Goal: Transaction & Acquisition: Purchase product/service

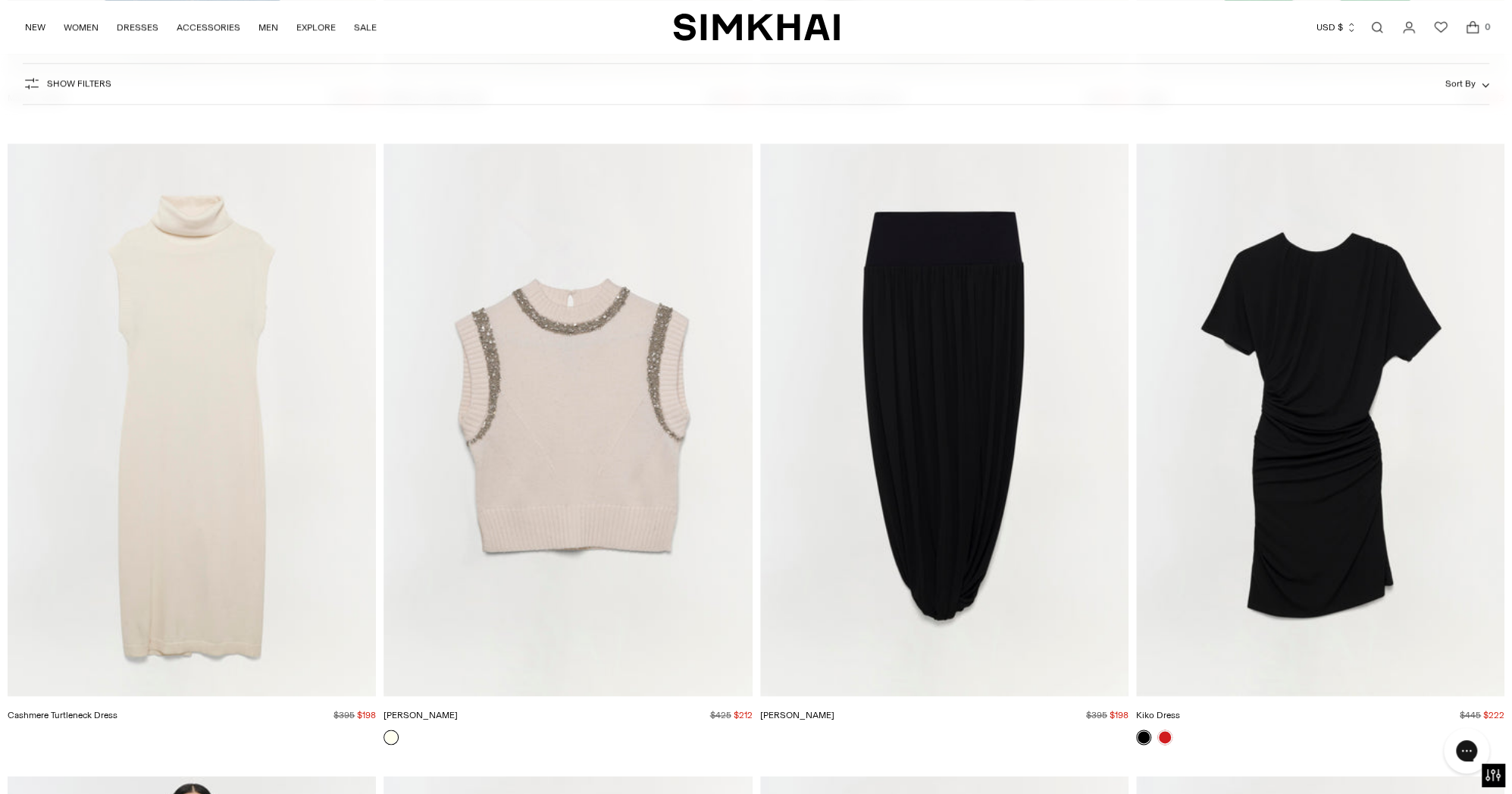
scroll to position [24098, 0]
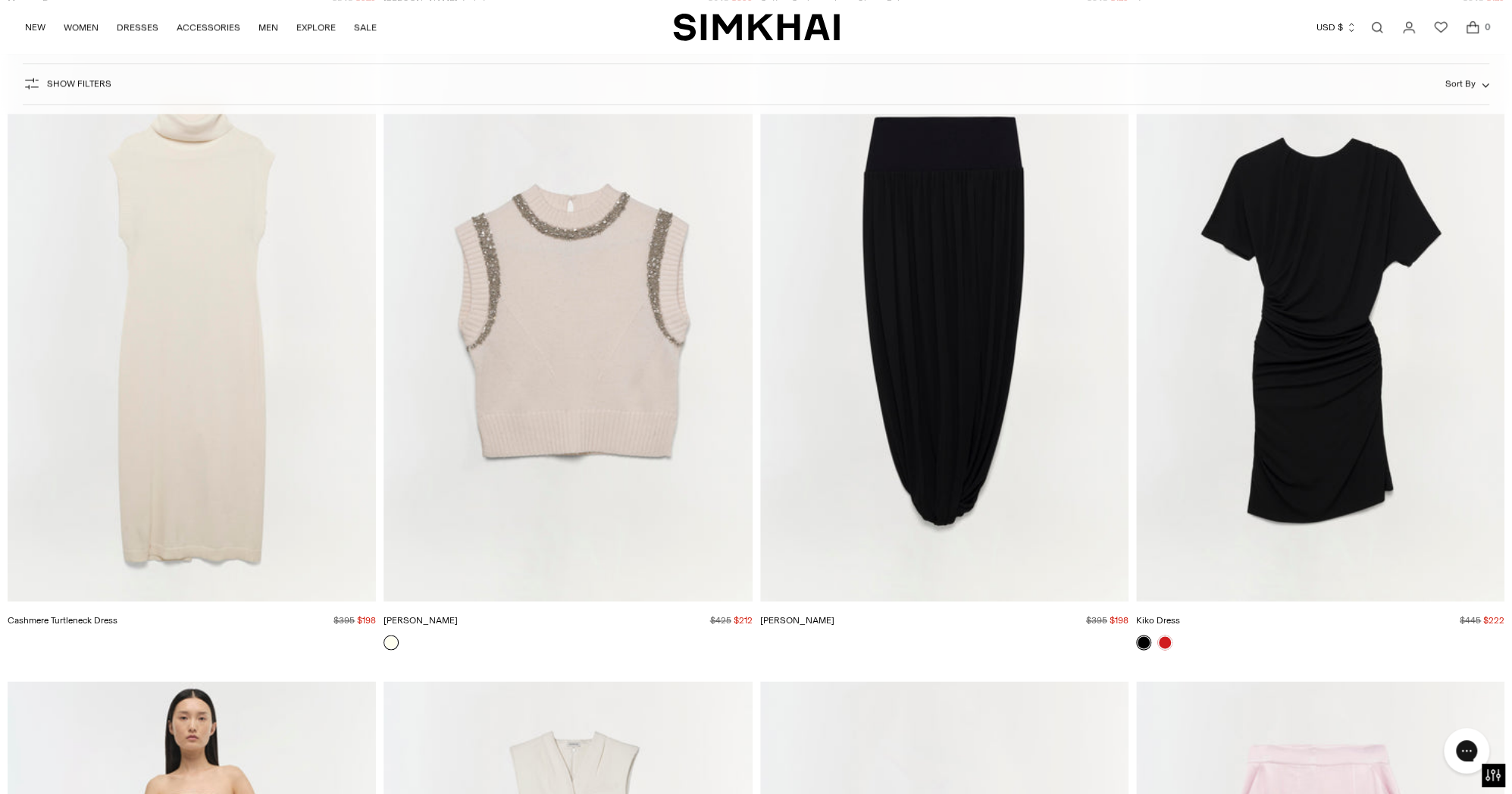
click at [0, 0] on img "Jordiana Skirt" at bounding box center [0, 0] width 0 height 0
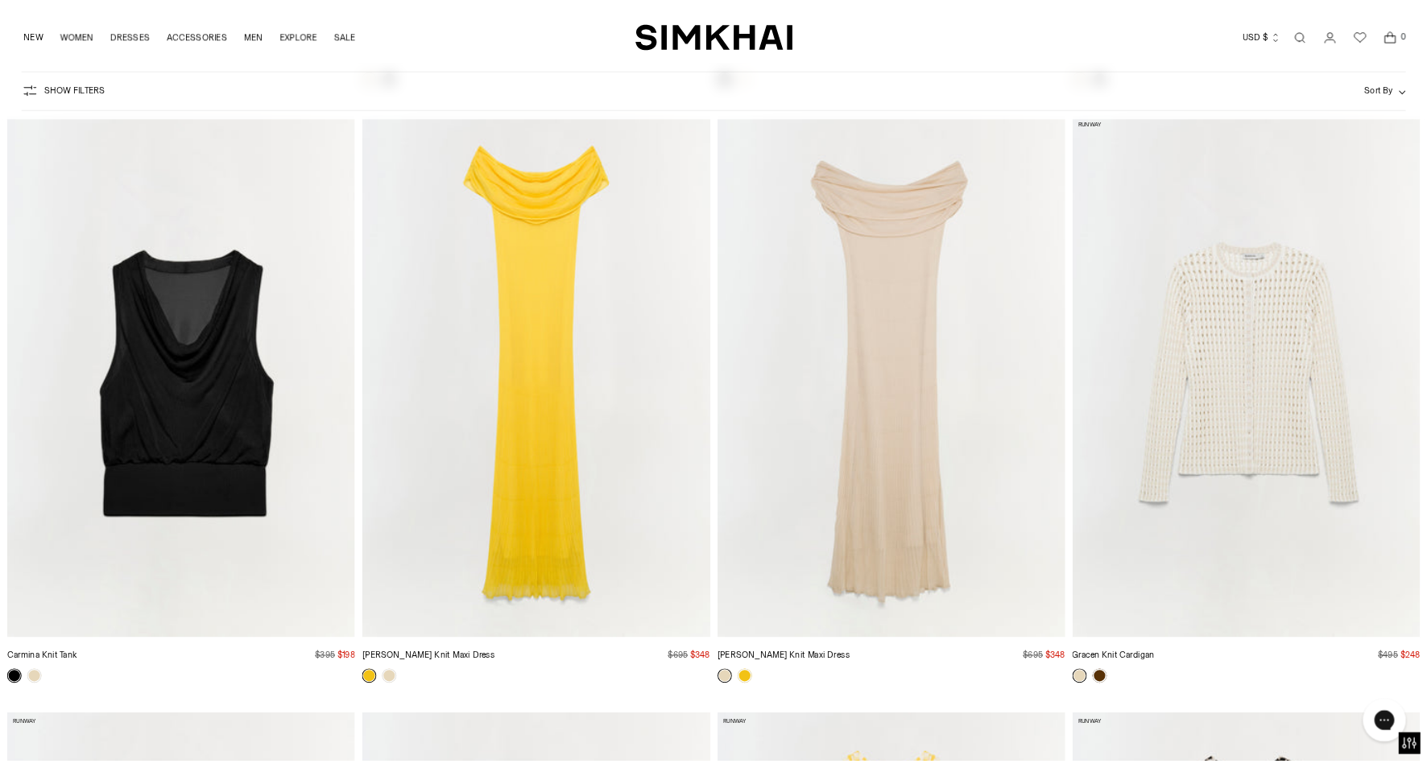
scroll to position [61546, 0]
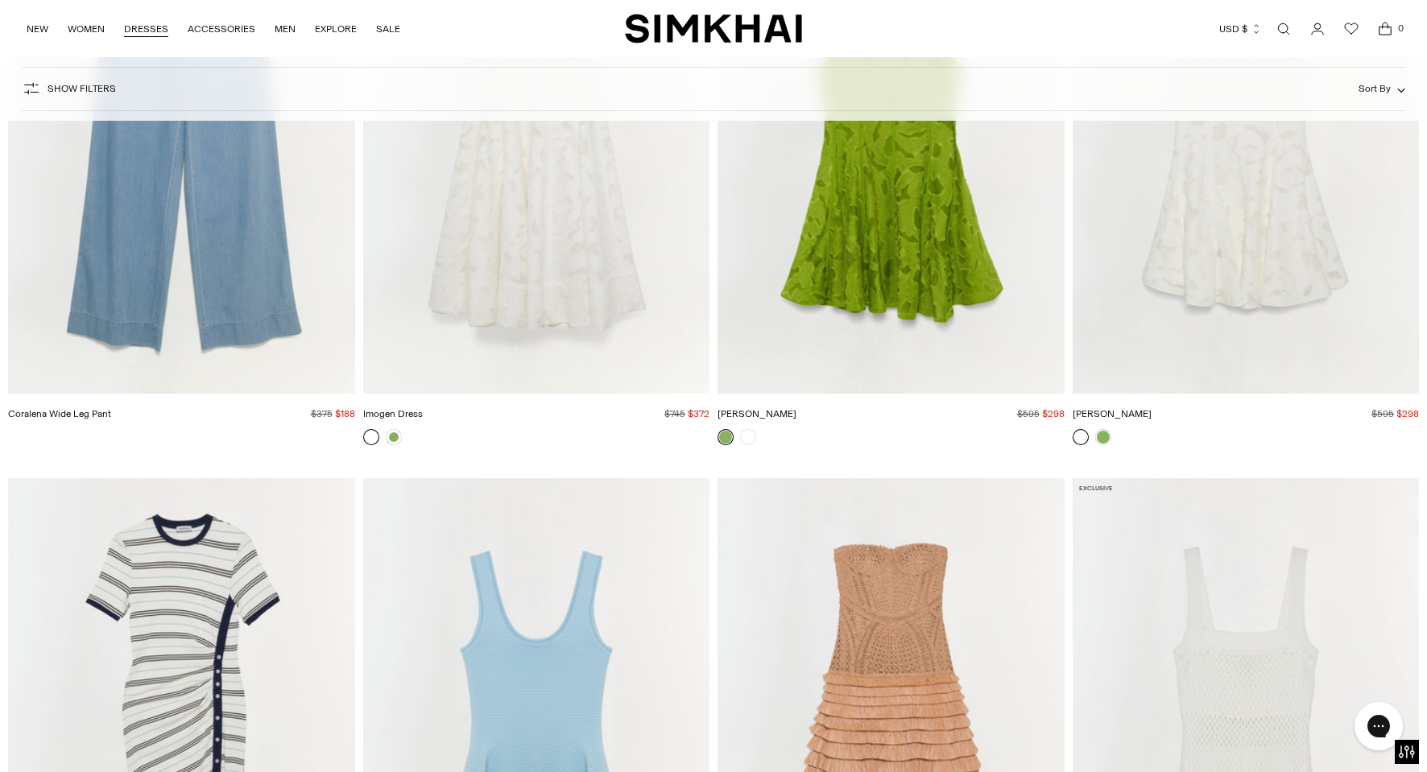
click at [148, 28] on link "DRESSES" at bounding box center [146, 28] width 44 height 35
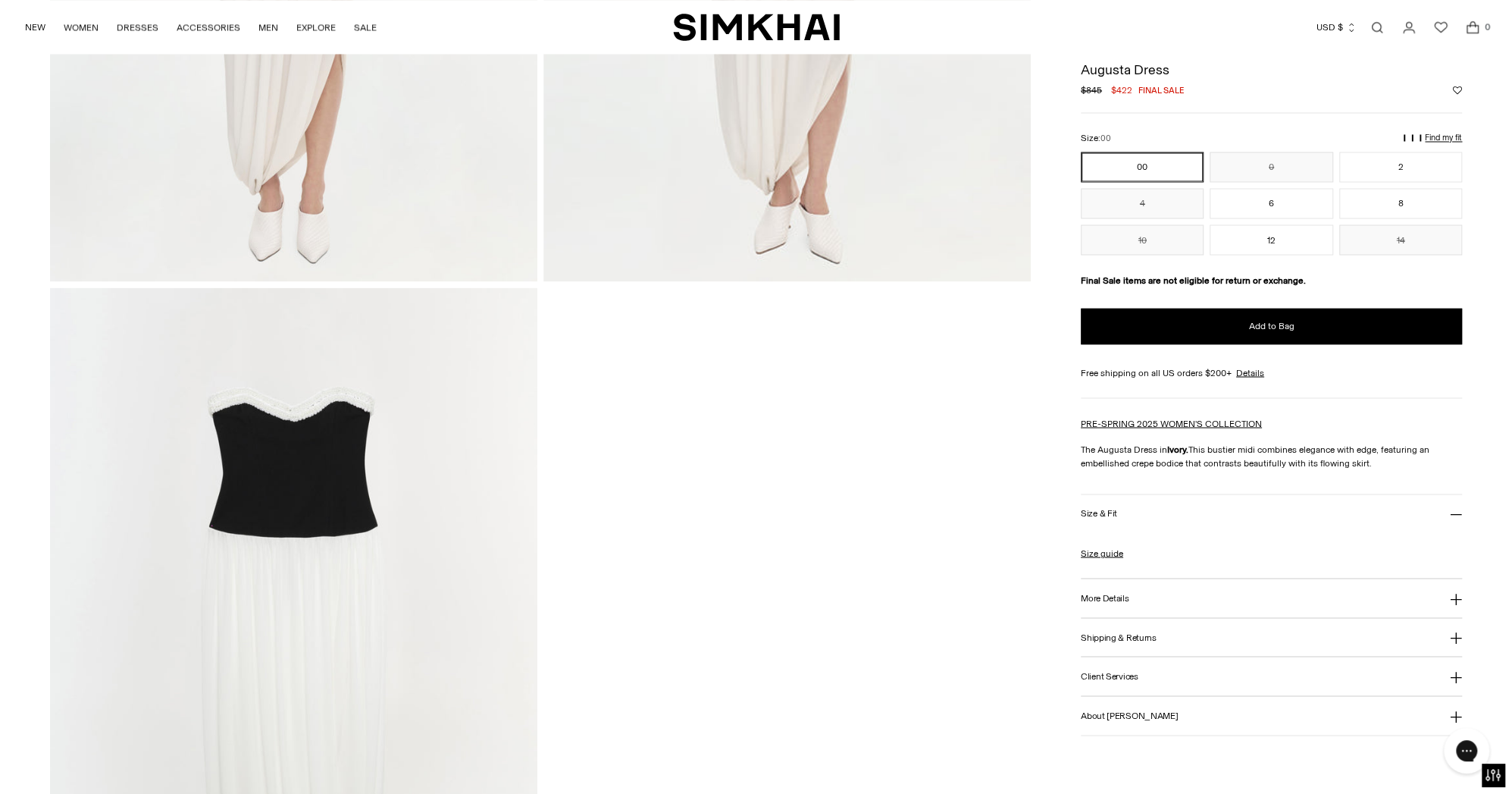
scroll to position [2150, 0]
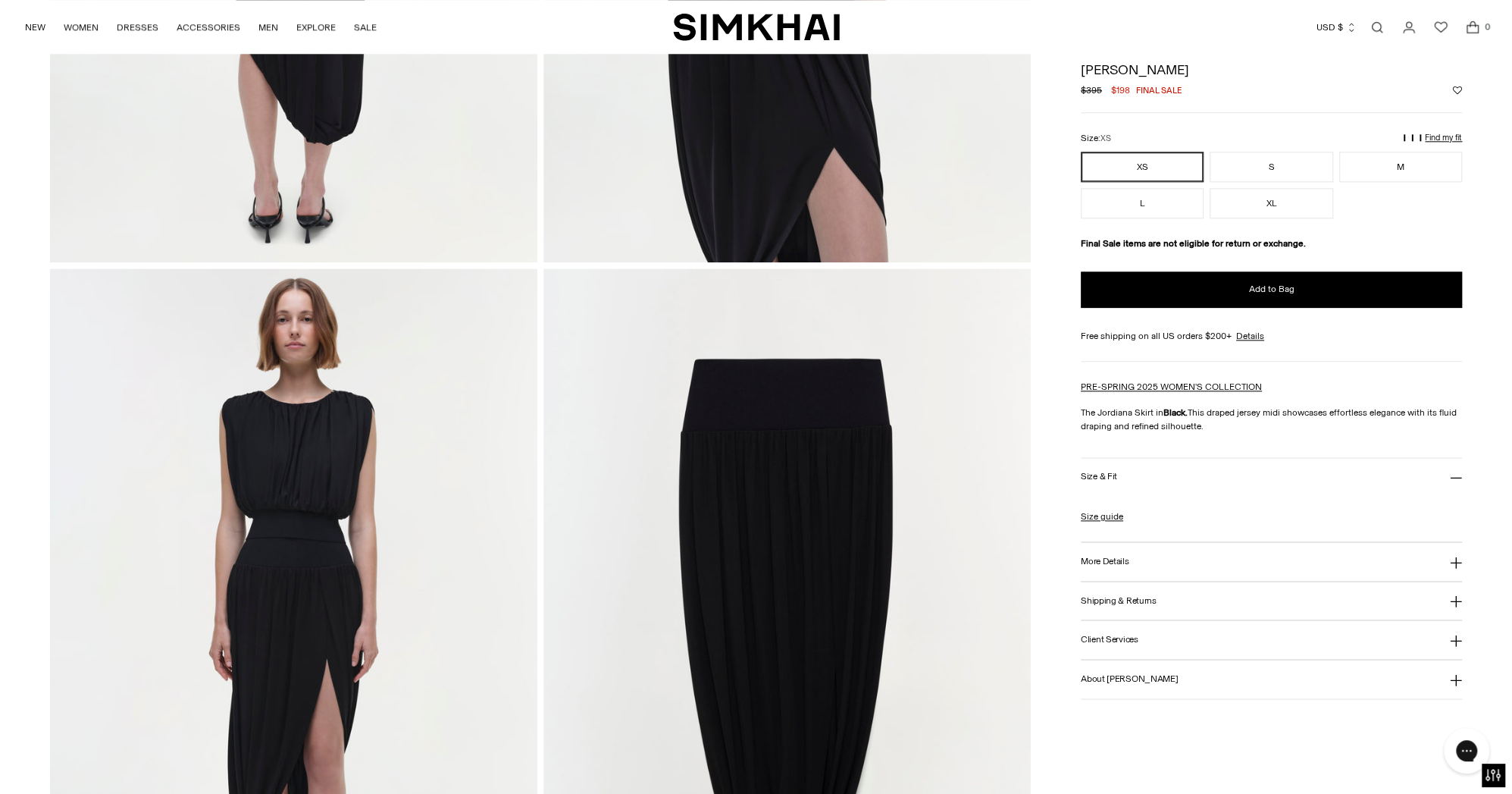
scroll to position [1326, 0]
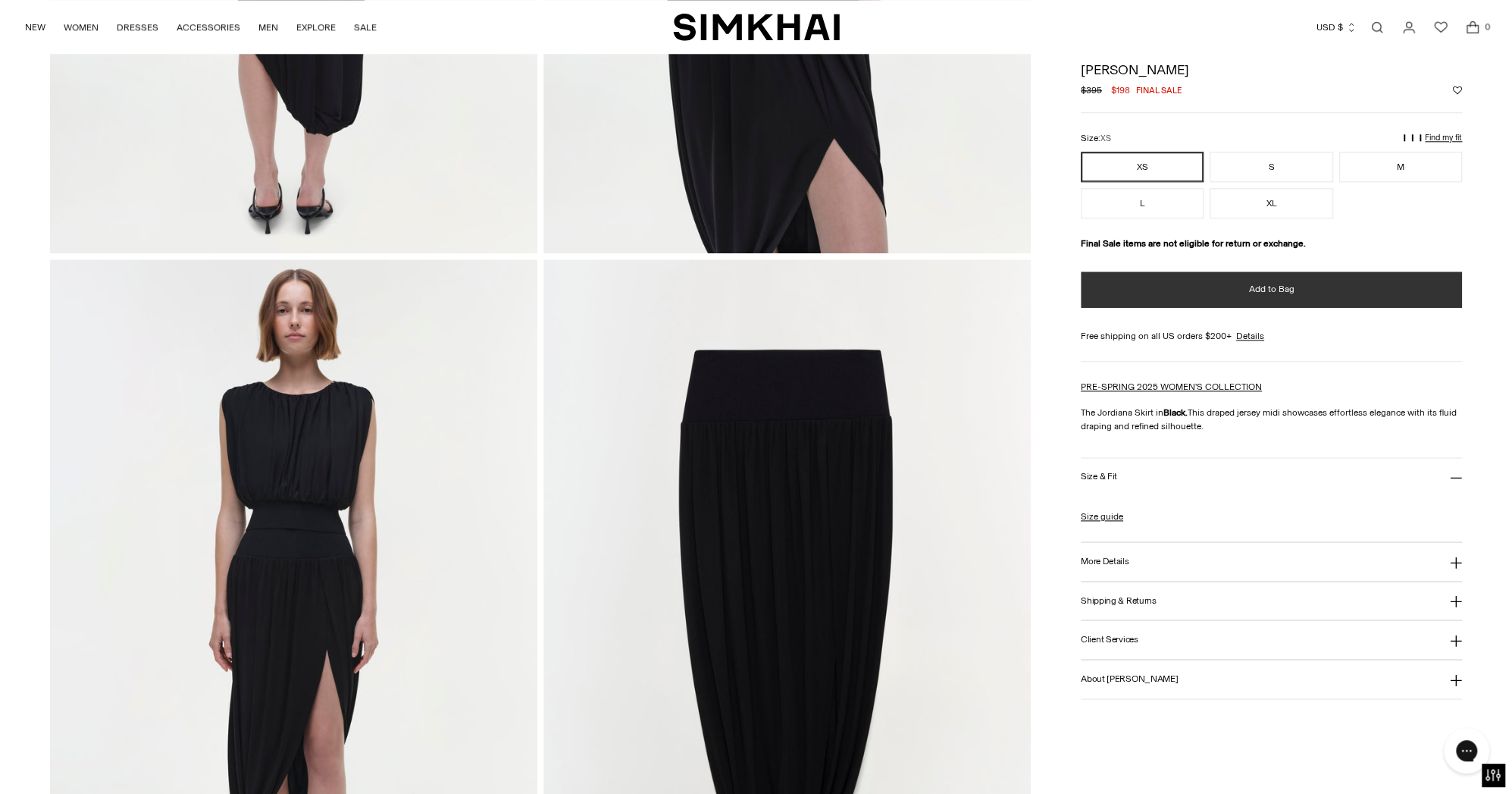
click at [1273, 286] on span "Add to Bag" at bounding box center [1272, 289] width 45 height 13
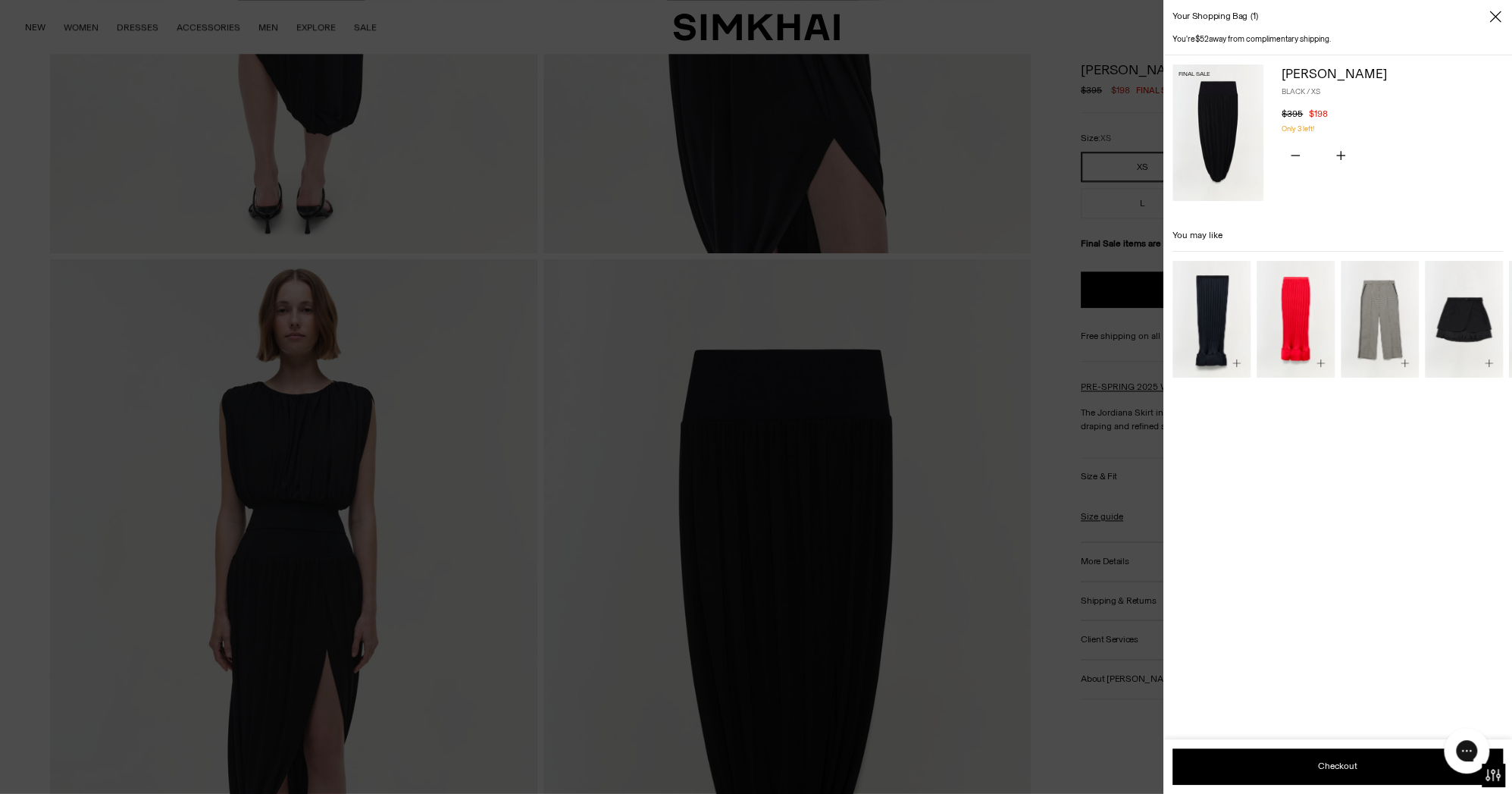
click at [1504, 18] on div "Your shopping bag 1" at bounding box center [1338, 16] width 348 height 33
click at [1490, 14] on icon "Close" at bounding box center [1495, 17] width 12 height 15
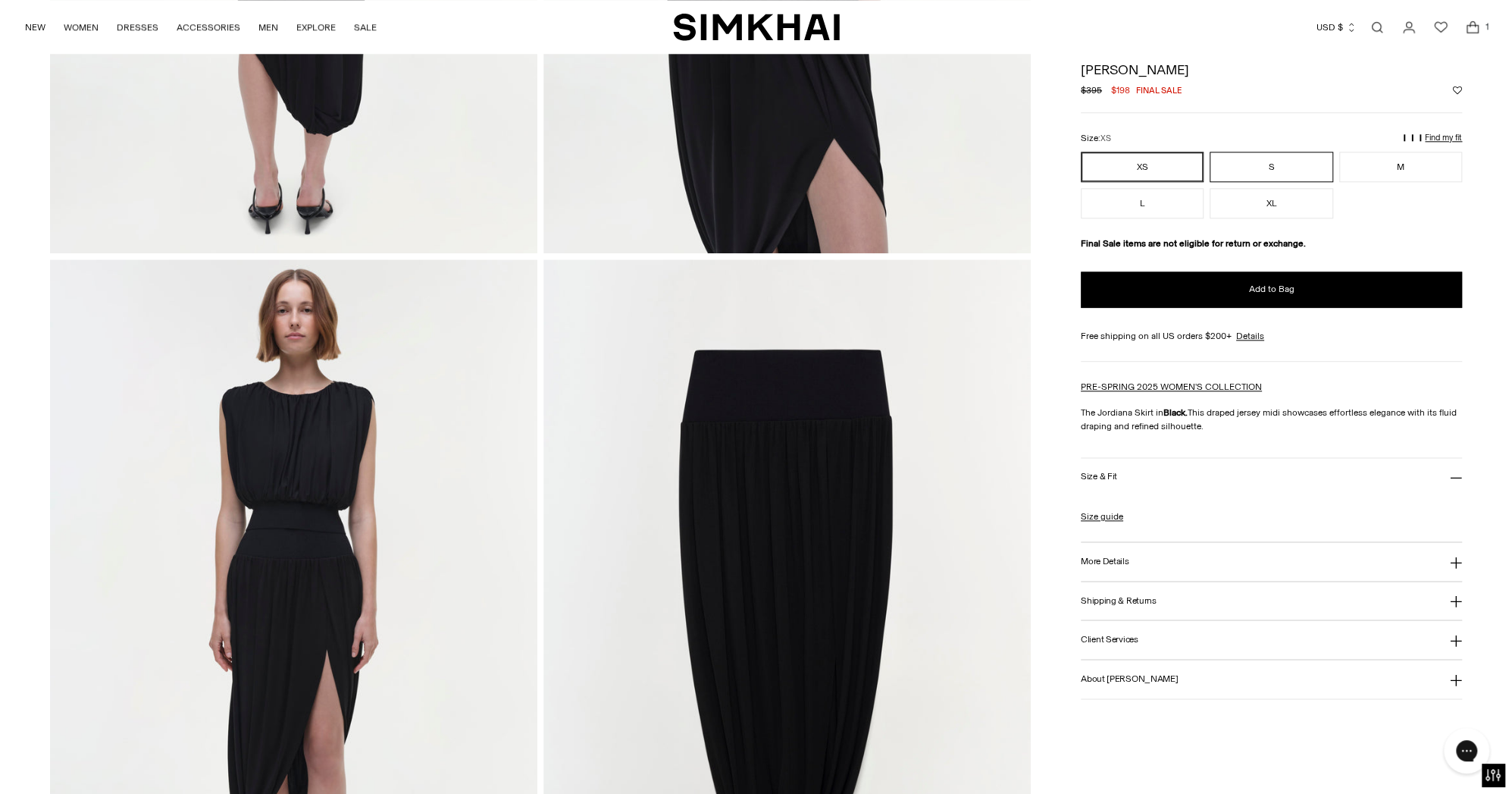
click at [1273, 170] on button "S" at bounding box center [1271, 167] width 122 height 30
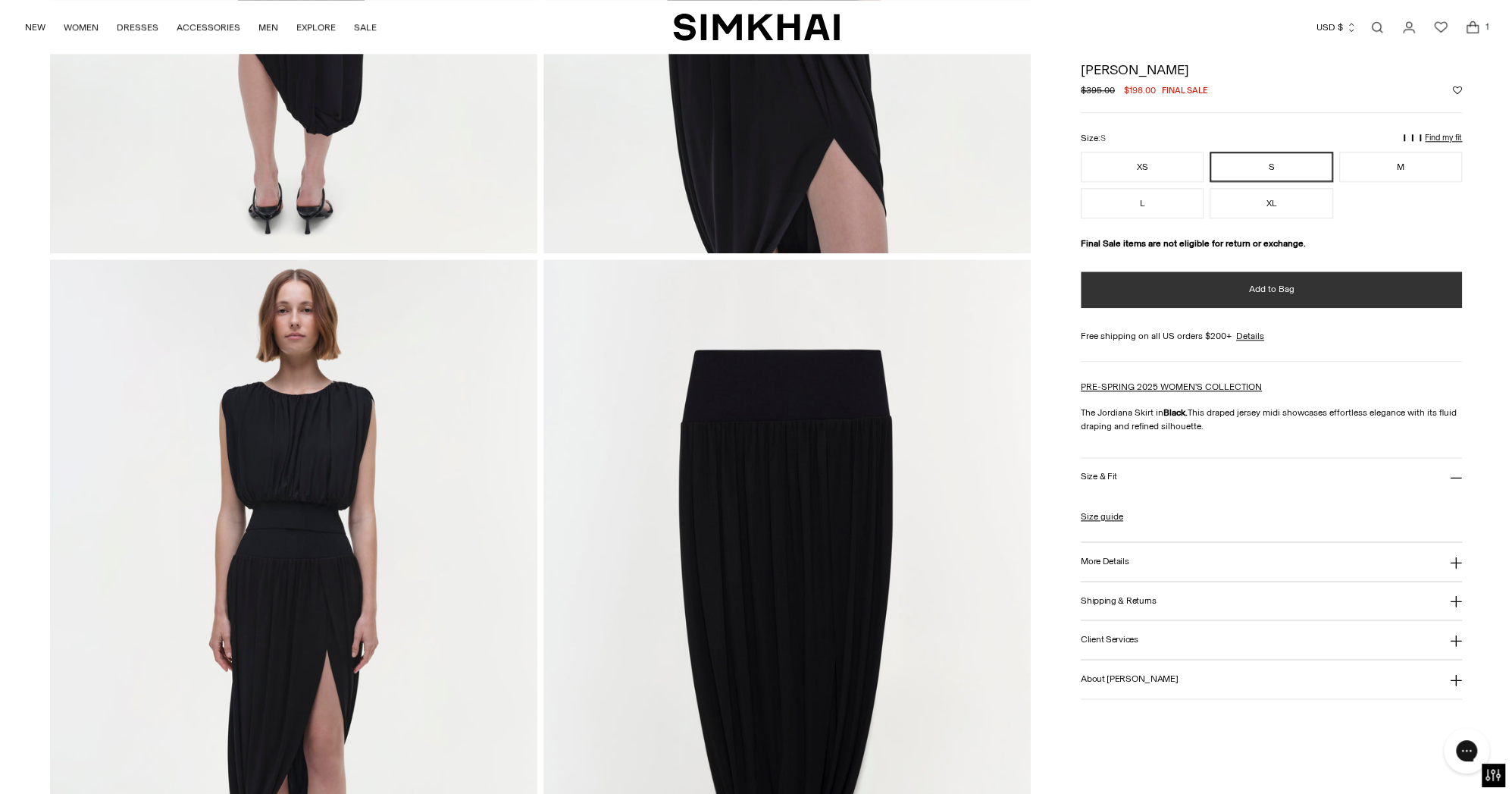
click at [1273, 275] on button "Add to Bag" at bounding box center [1271, 289] width 381 height 37
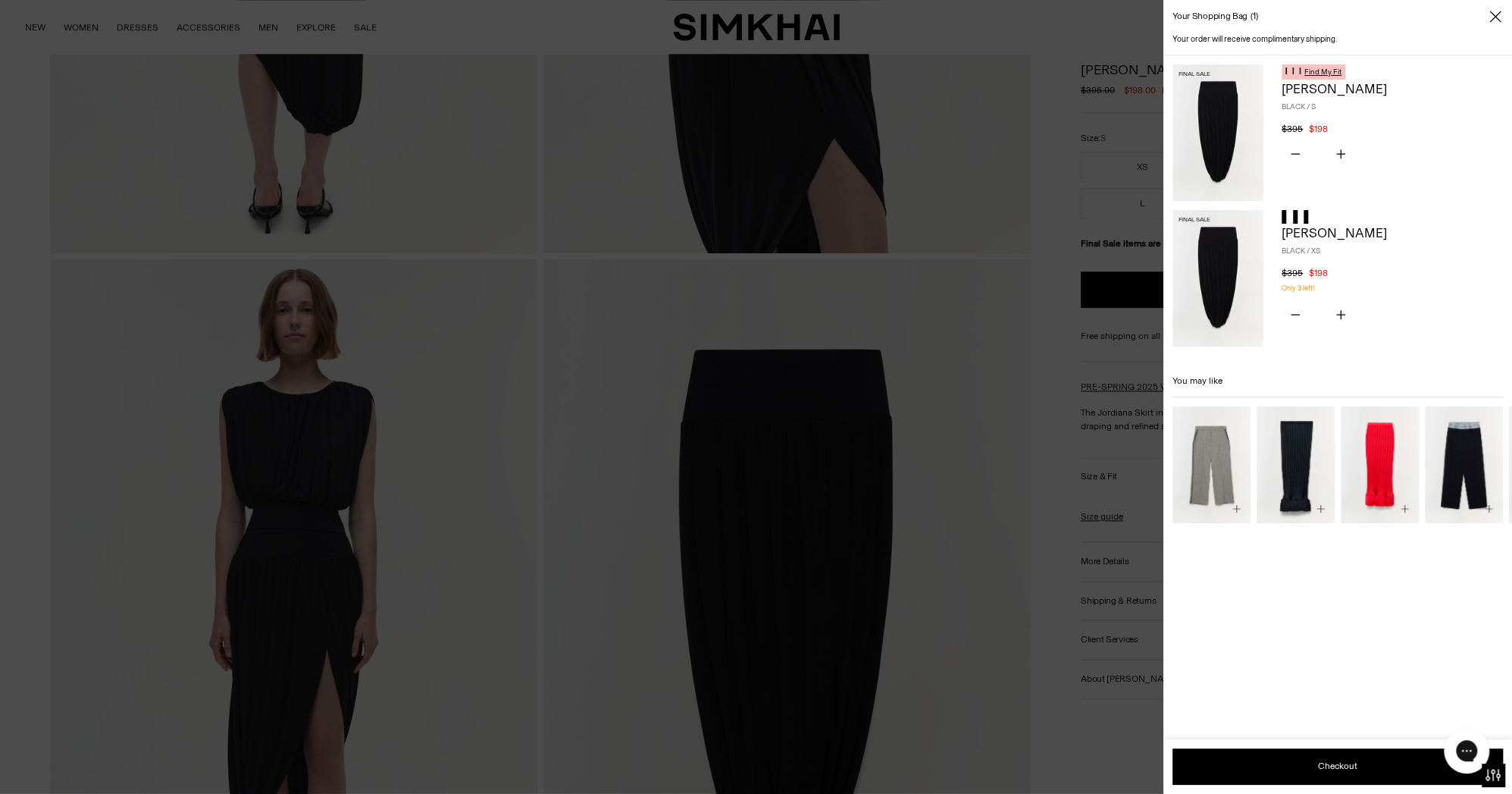
click at [1497, 14] on icon "Close" at bounding box center [1495, 16] width 11 height 11
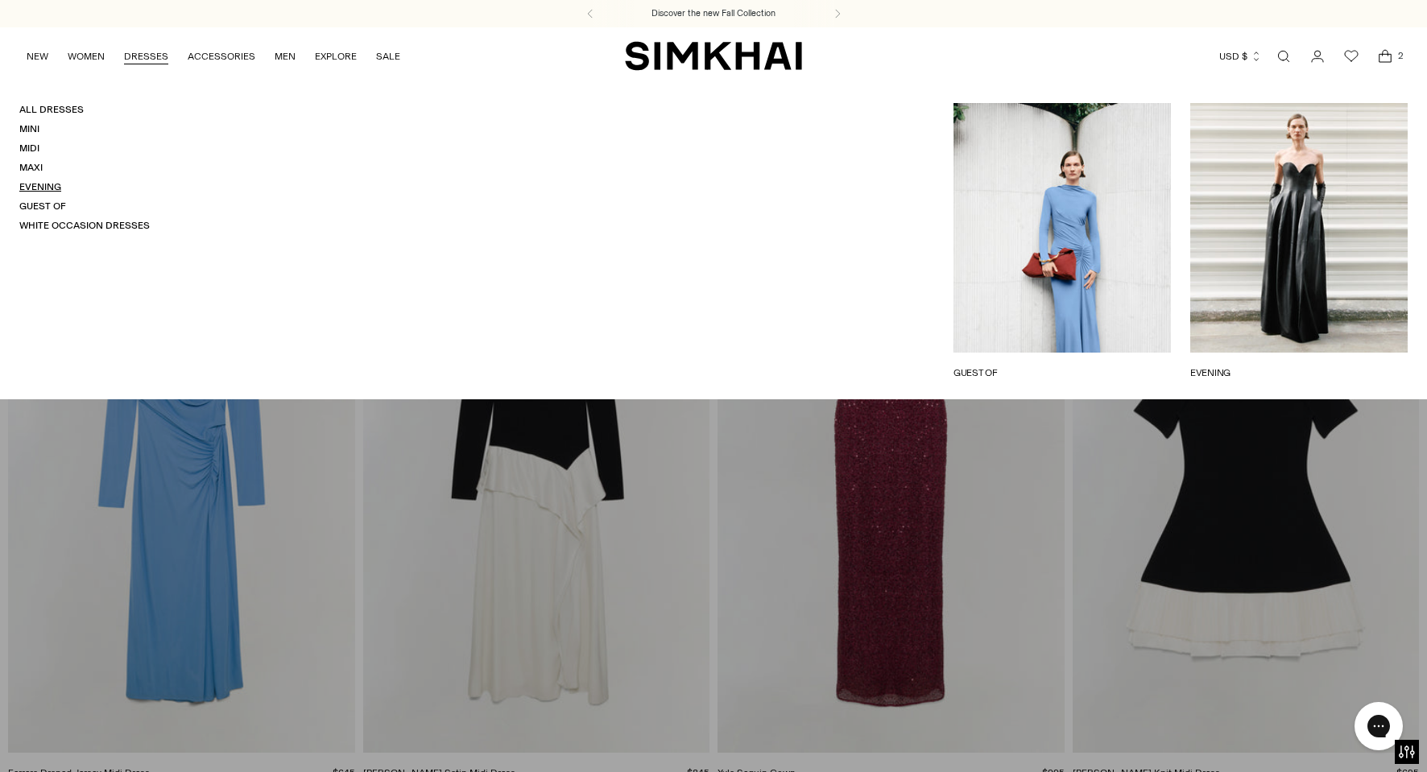
click at [42, 181] on link "Evening" at bounding box center [40, 186] width 42 height 11
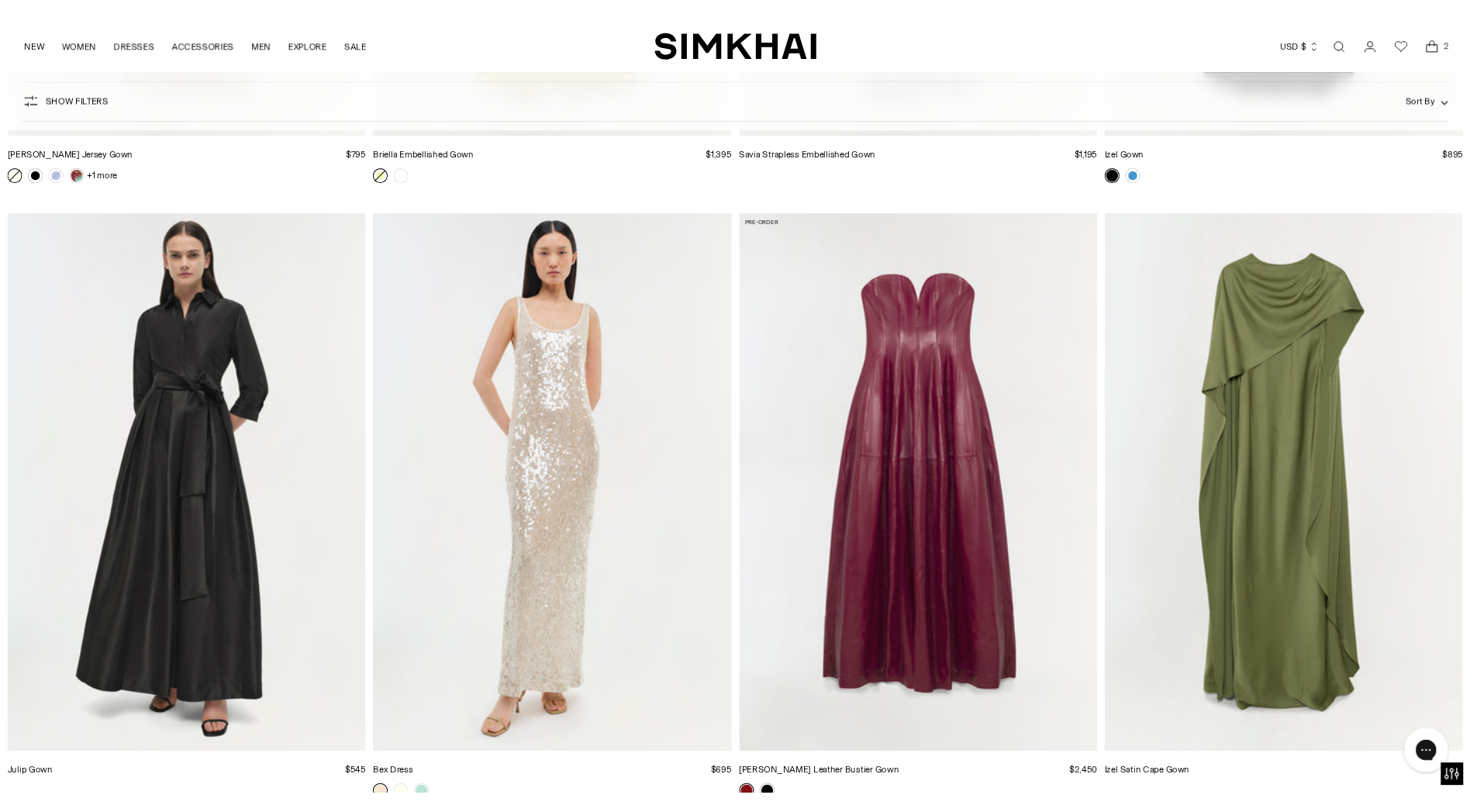
scroll to position [5192, 0]
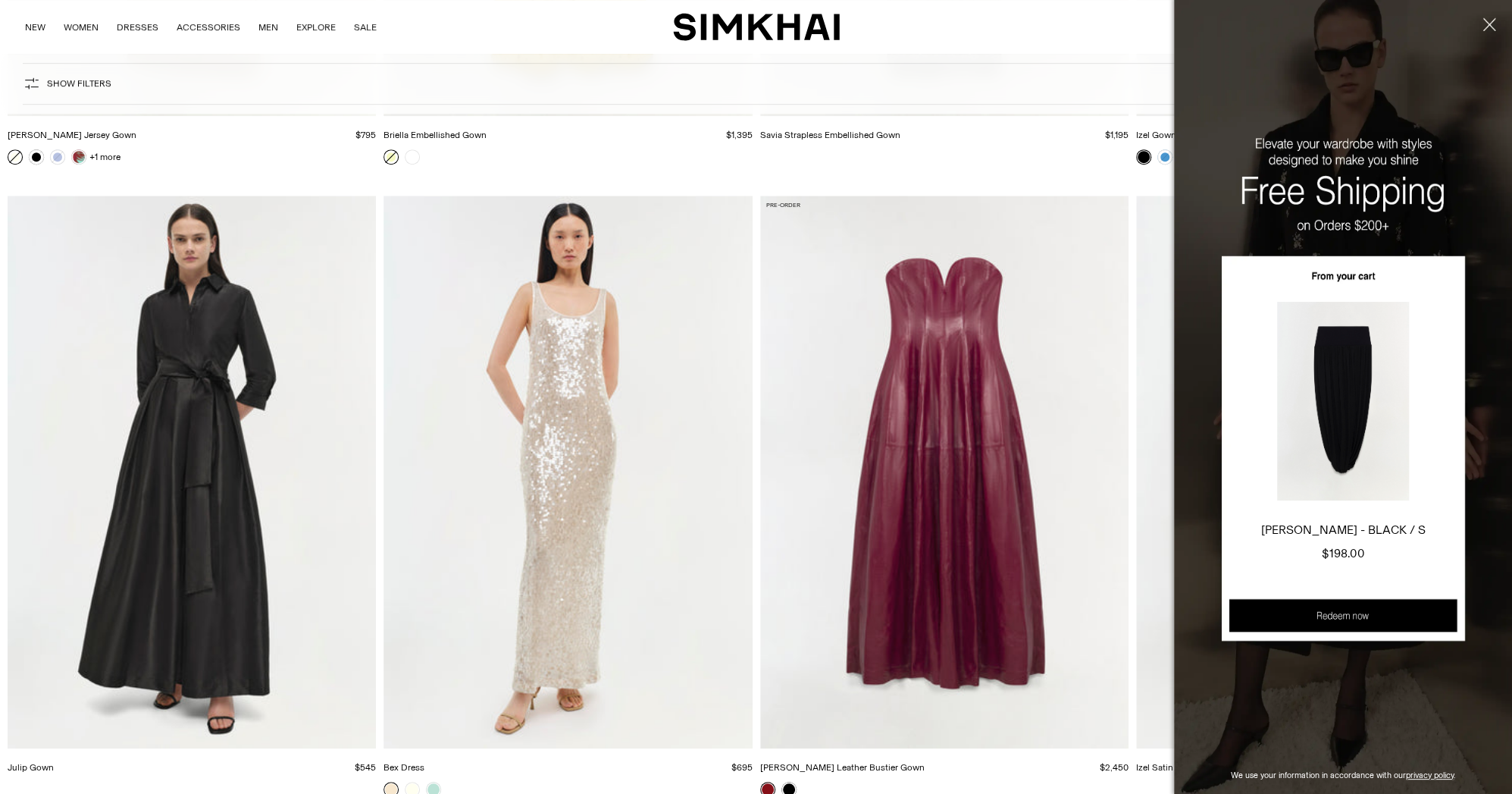
click at [1343, 20] on button "Close" at bounding box center [1487, 59] width 51 height 119
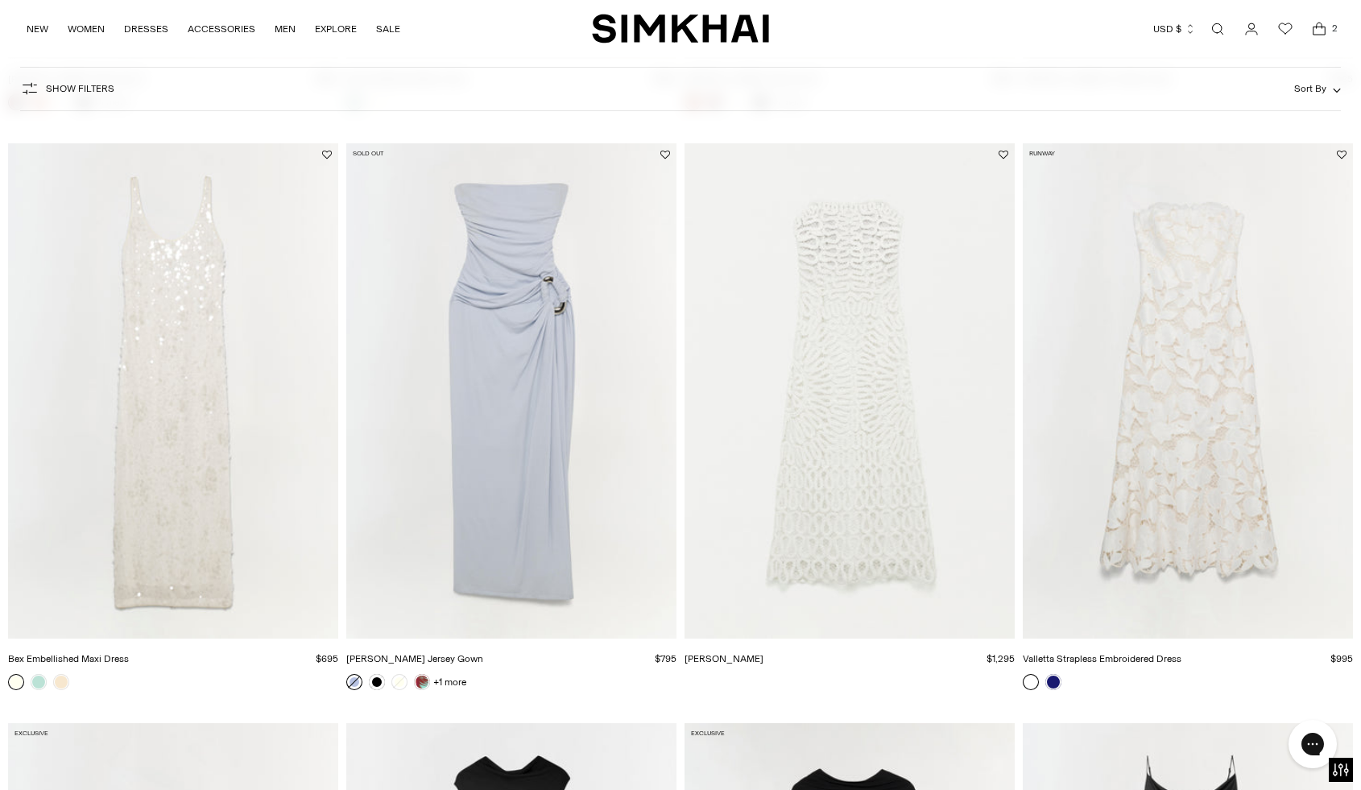
scroll to position [2829, 0]
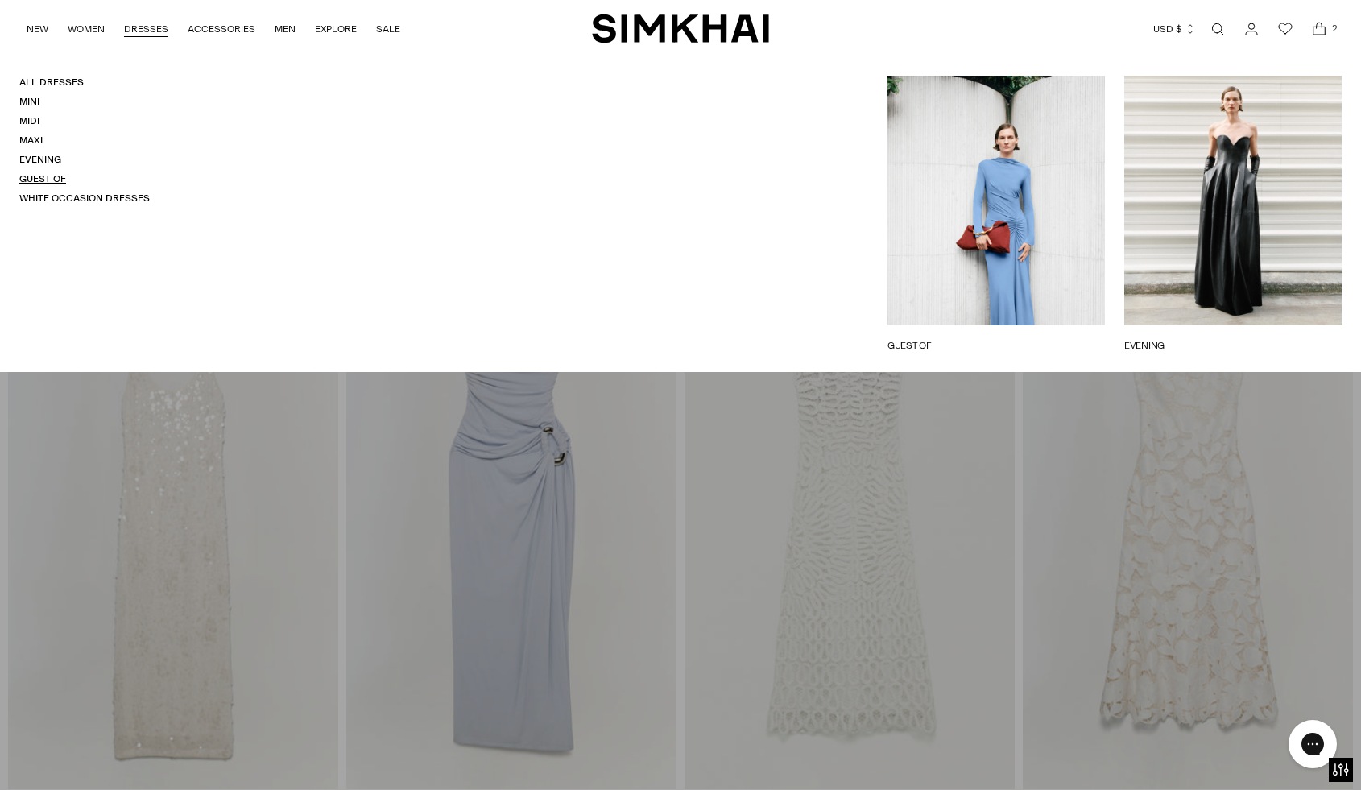
click at [52, 177] on link "Guest Of" at bounding box center [42, 178] width 47 height 11
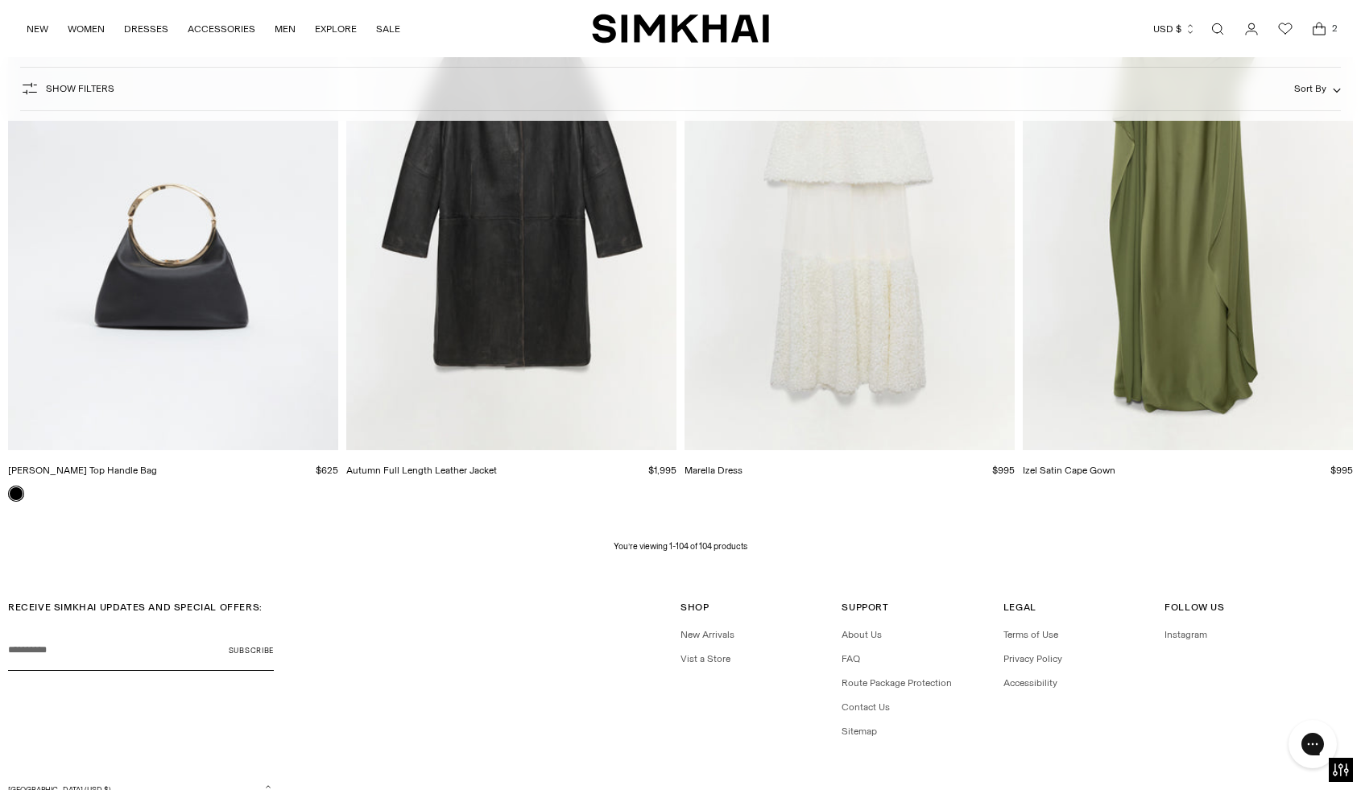
scroll to position [14838, 0]
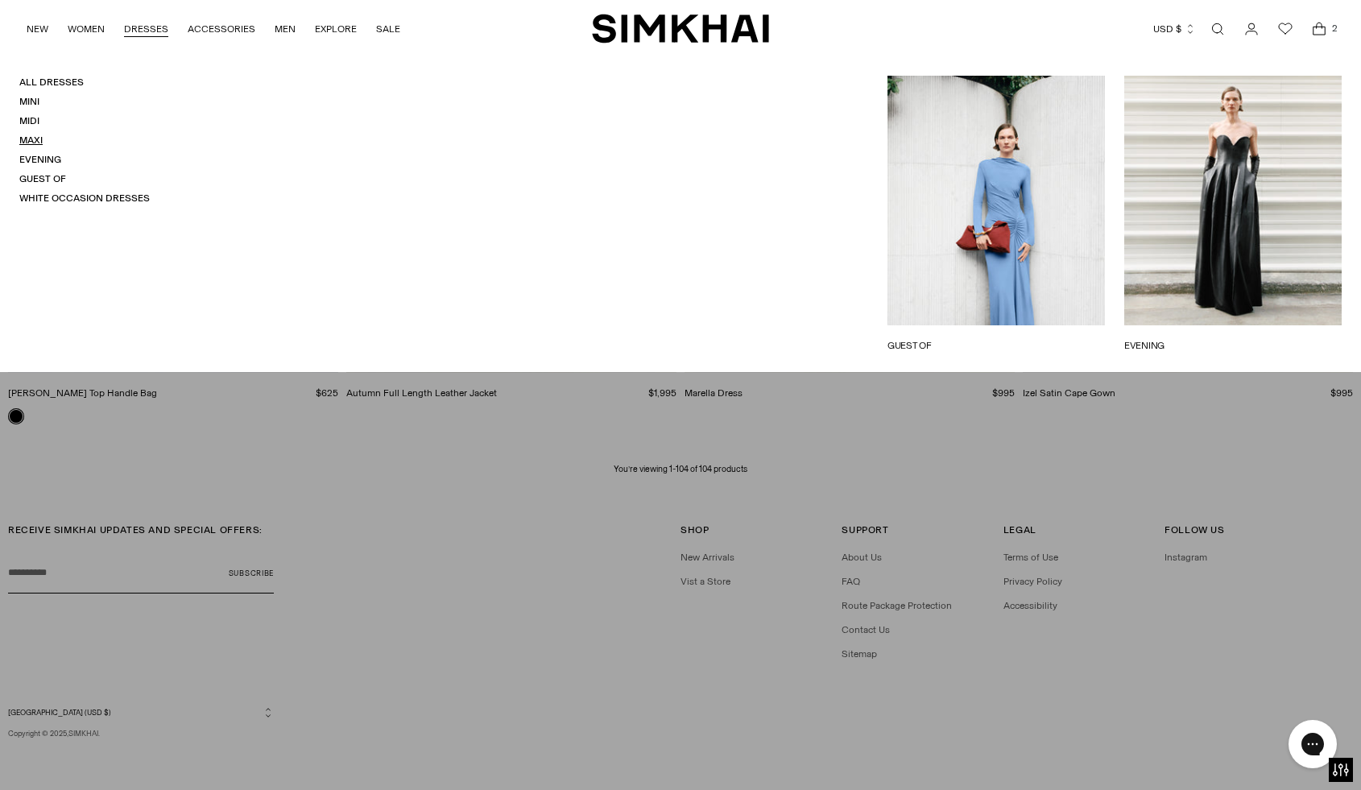
click at [30, 138] on link "Maxi" at bounding box center [30, 139] width 23 height 11
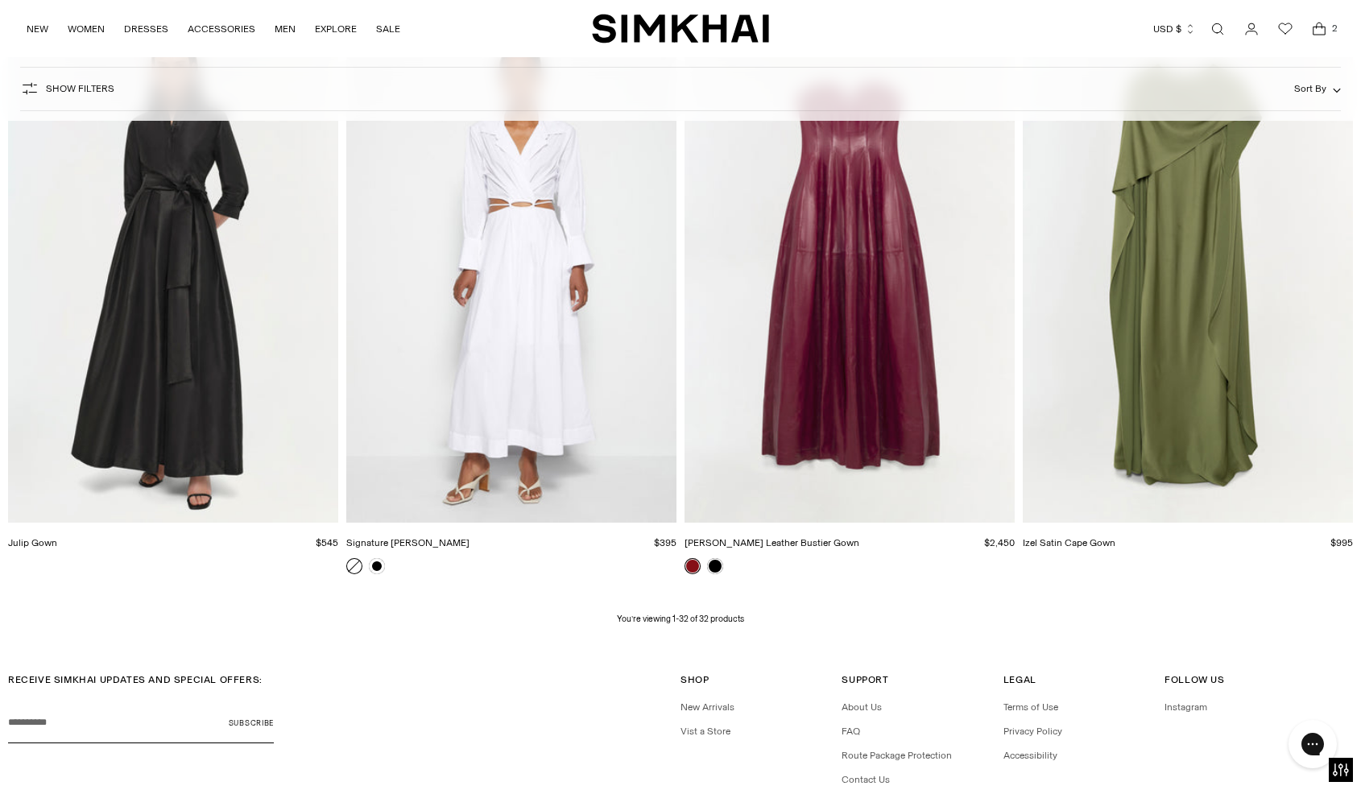
scroll to position [4404, 0]
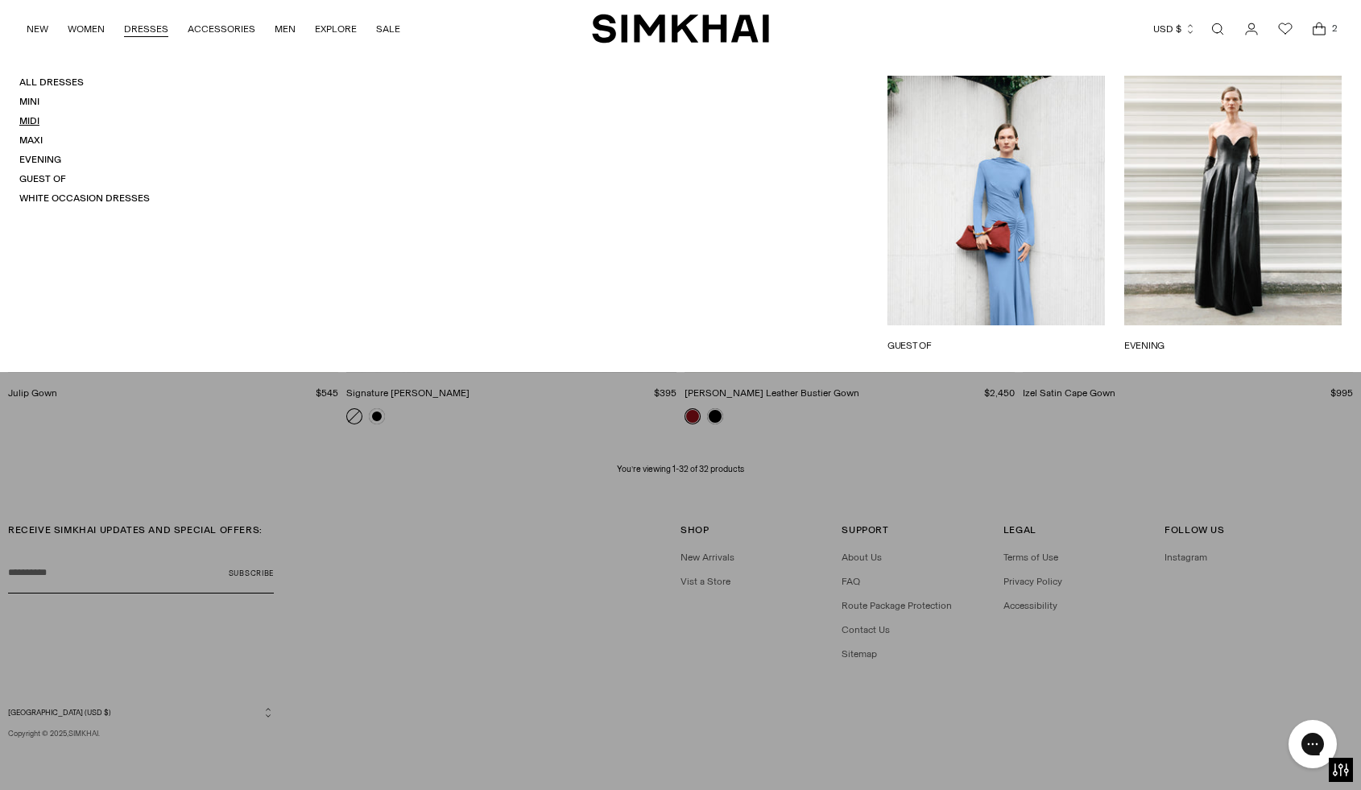
click at [33, 118] on link "Midi" at bounding box center [29, 120] width 20 height 11
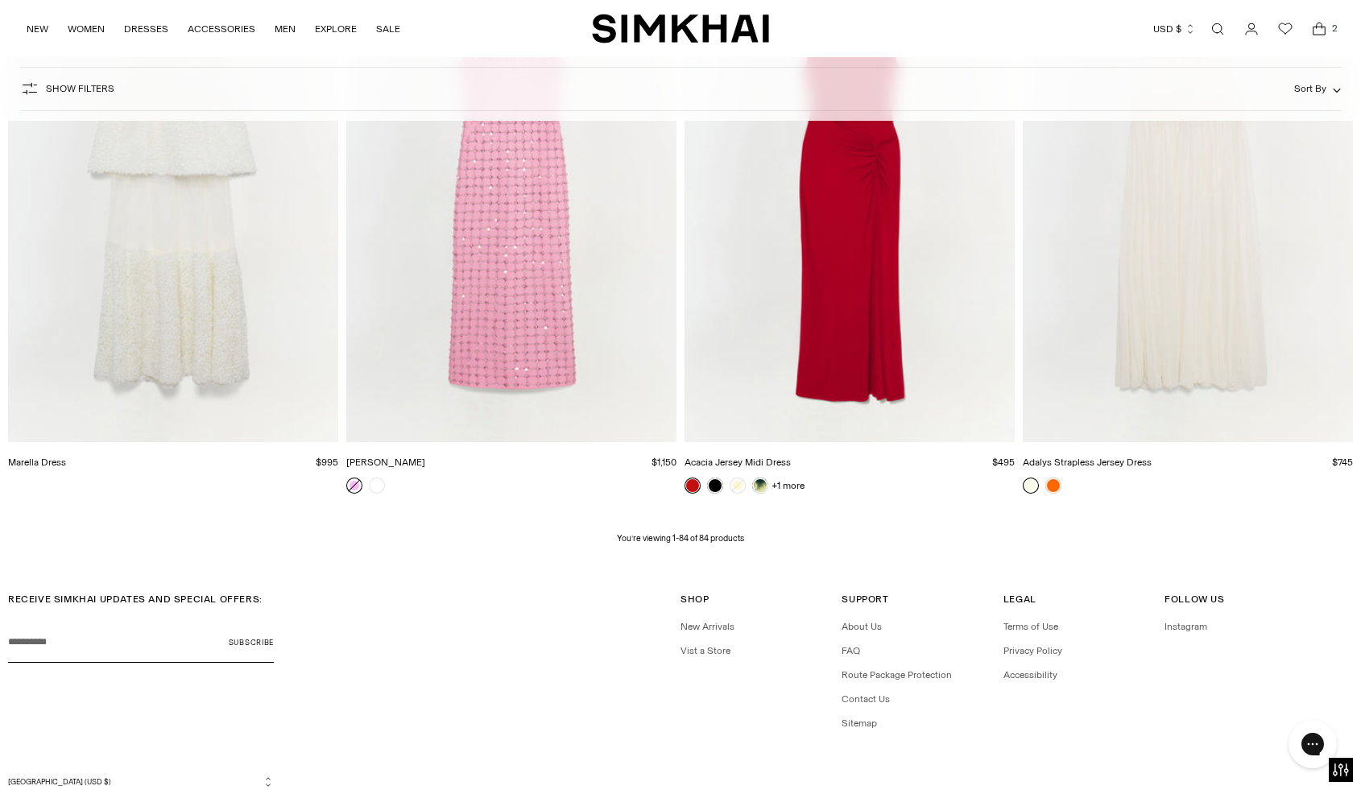
scroll to position [11923, 0]
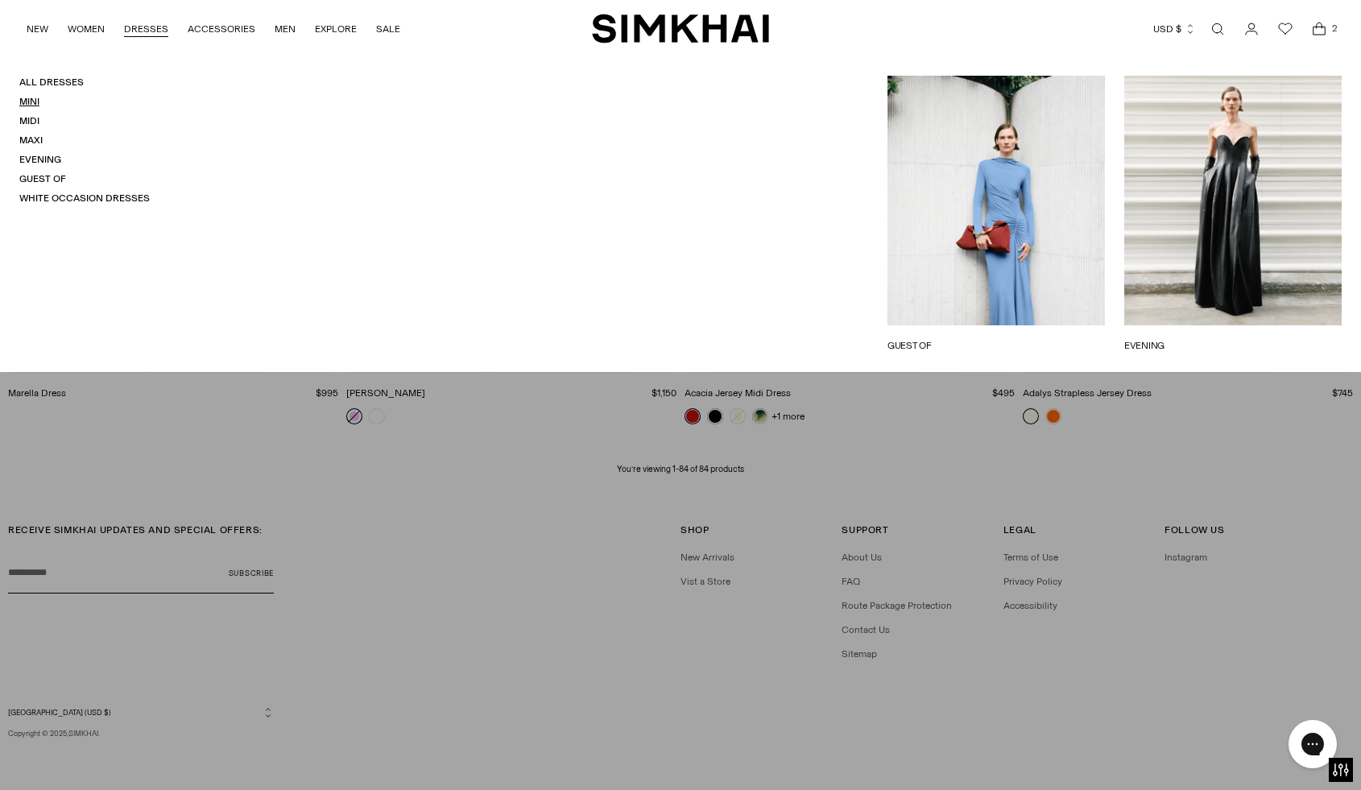
click at [31, 101] on link "Mini" at bounding box center [29, 101] width 20 height 11
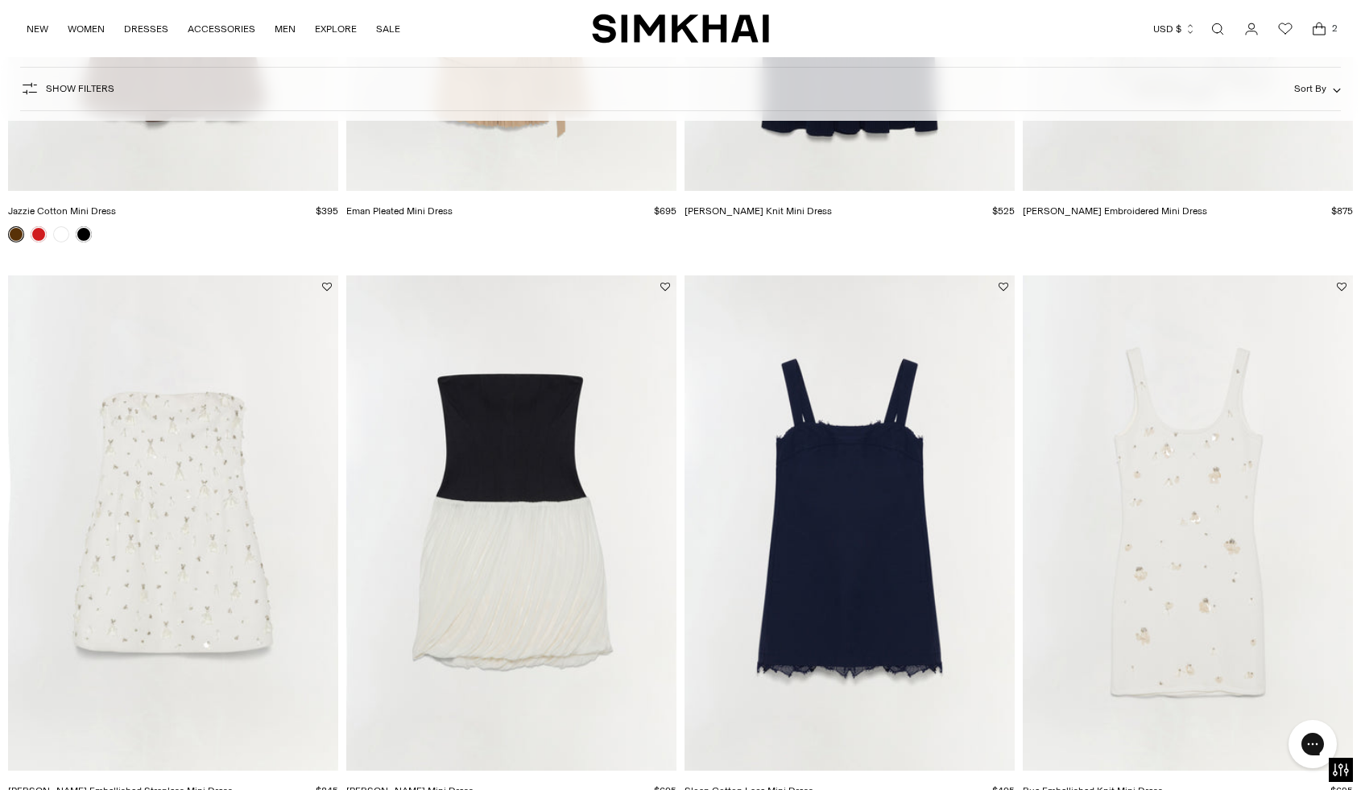
scroll to position [2649, 0]
